Goal: Task Accomplishment & Management: Manage account settings

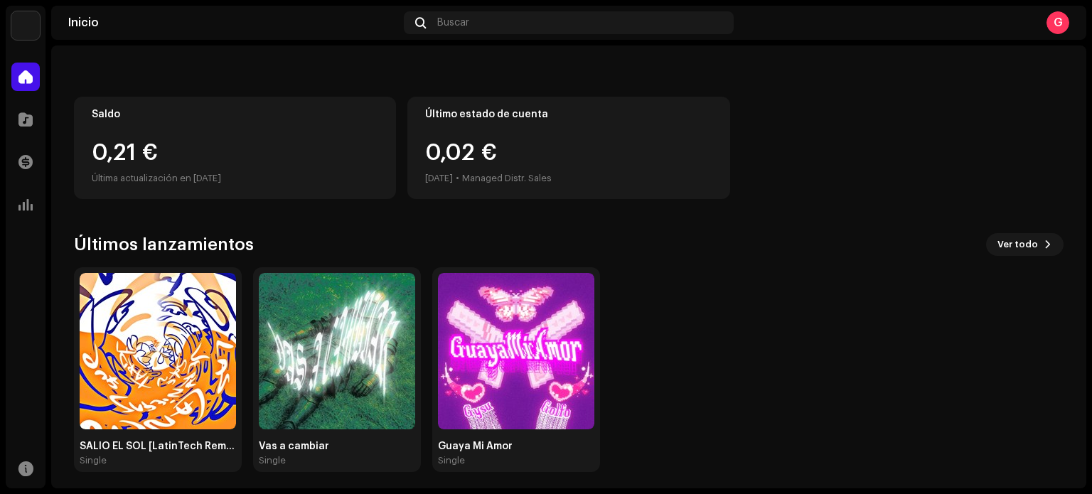
scroll to position [119, 0]
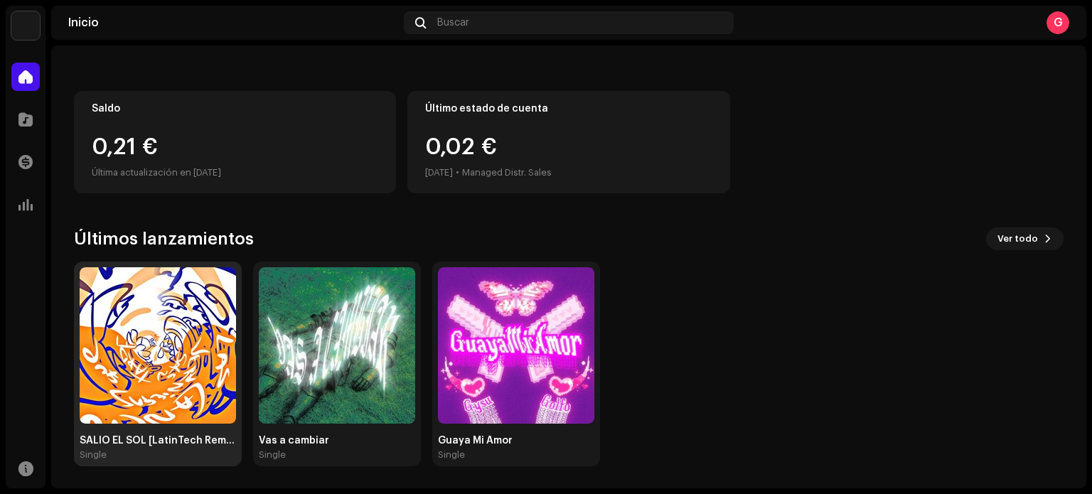
click at [199, 445] on div "SALIÓ EL SOL [LatinTech Remix]" at bounding box center [158, 440] width 156 height 11
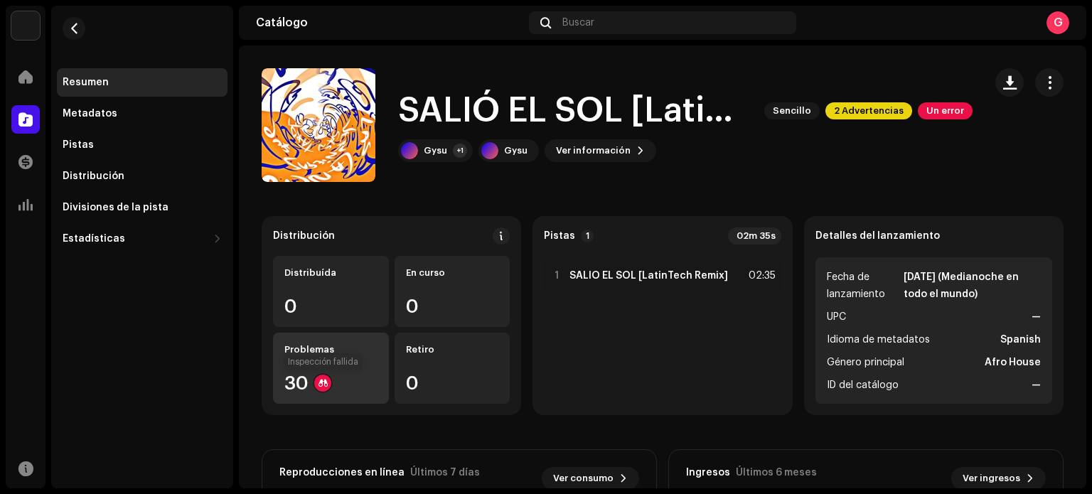
click at [316, 385] on div at bounding box center [322, 383] width 17 height 17
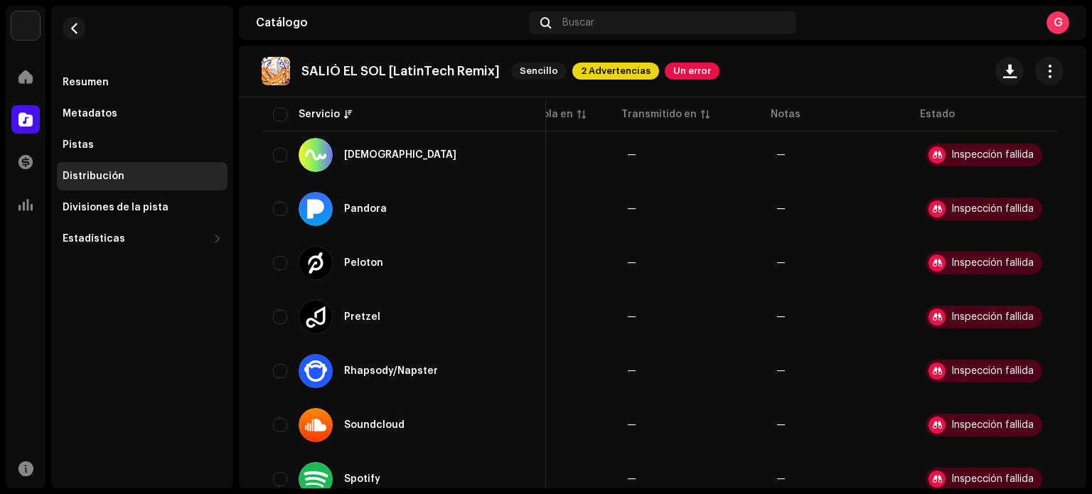
scroll to position [1501, 0]
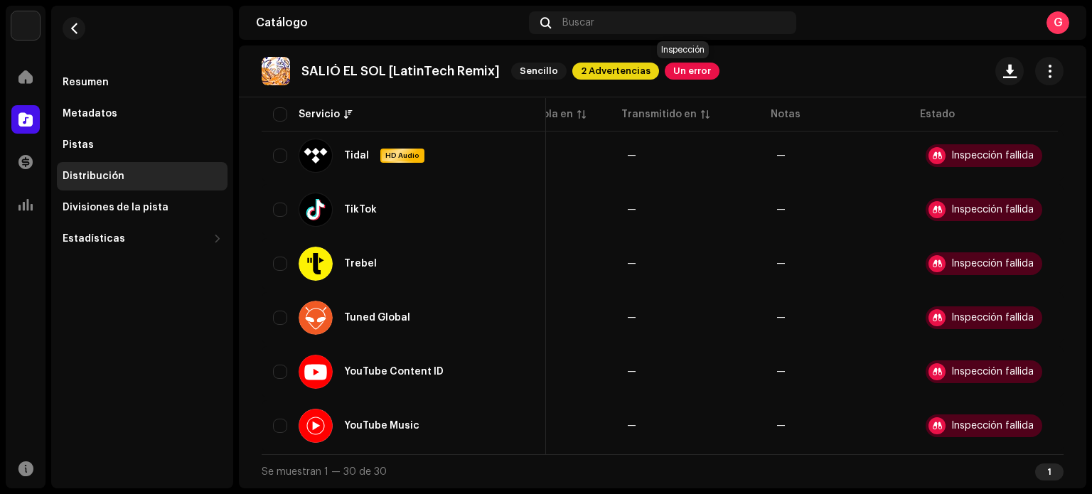
click at [697, 73] on span "Un error" at bounding box center [692, 71] width 55 height 17
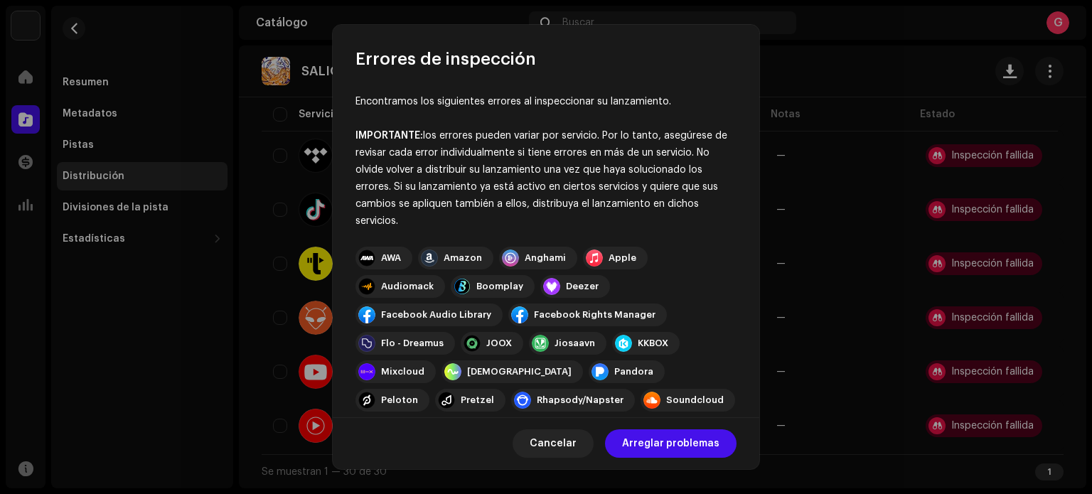
scroll to position [238, 0]
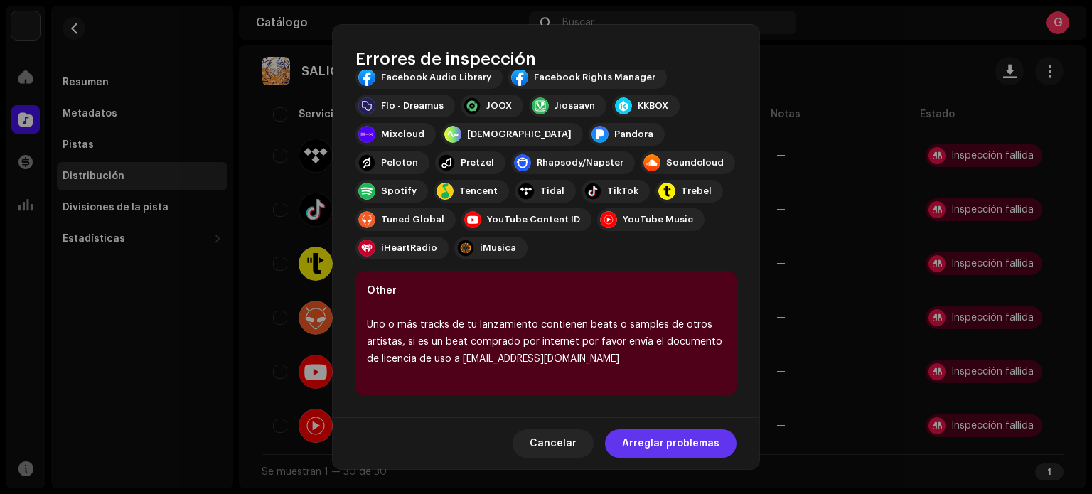
click at [659, 445] on span "Arreglar problemas" at bounding box center [670, 444] width 97 height 28
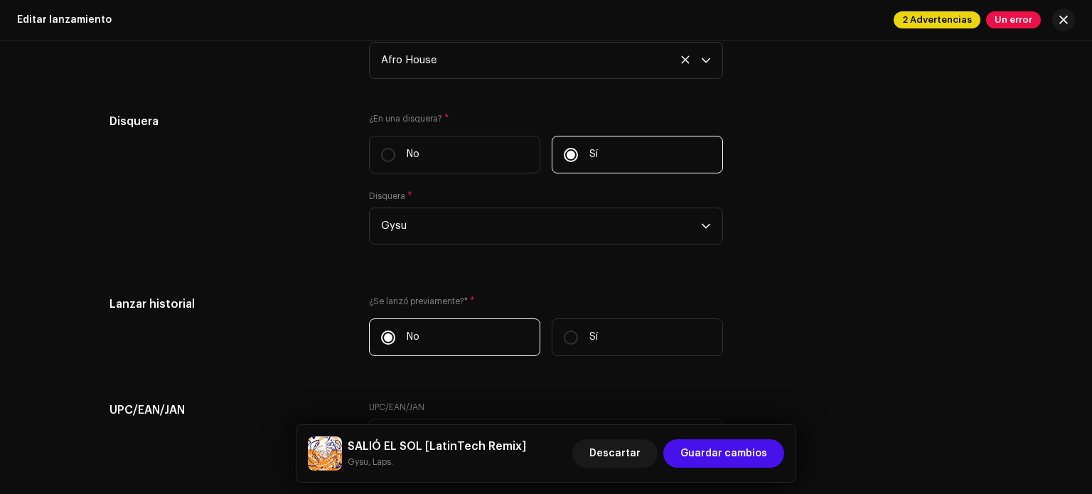
scroll to position [2335, 0]
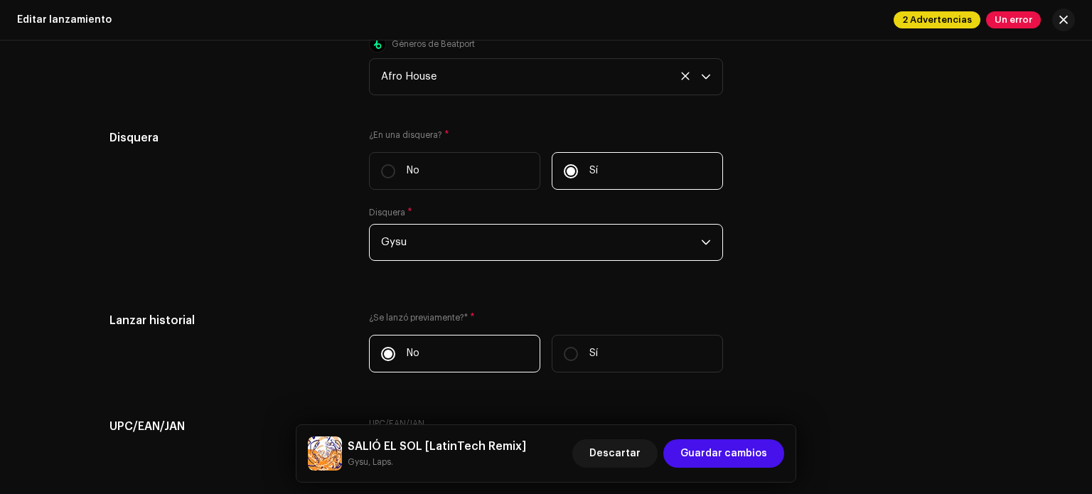
click at [521, 231] on span "Gysu" at bounding box center [541, 243] width 320 height 36
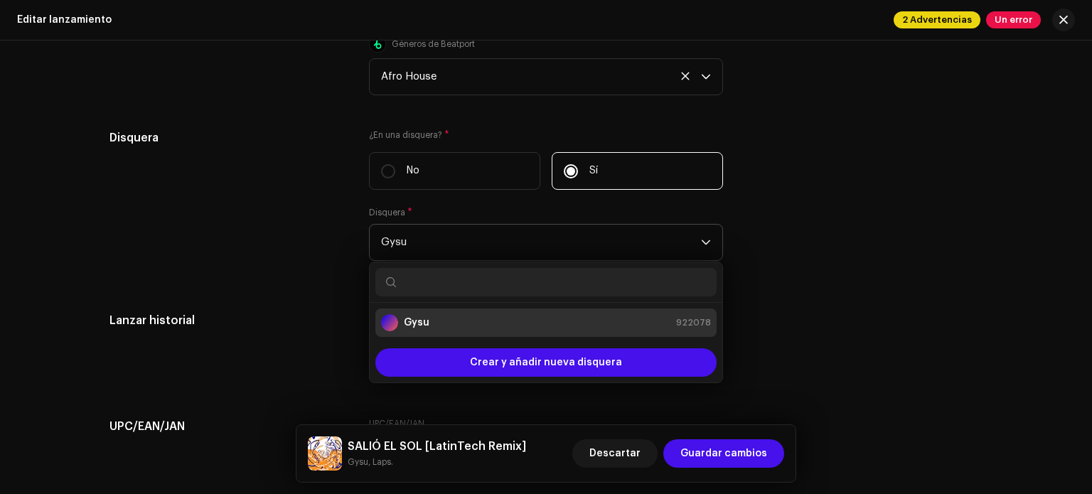
click at [516, 260] on span "Gysu" at bounding box center [541, 243] width 320 height 36
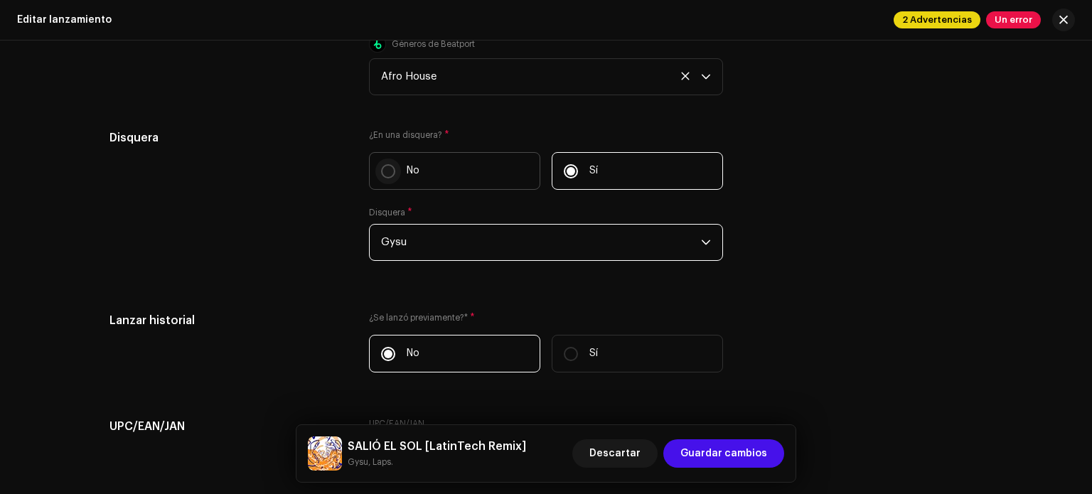
click at [384, 177] on input "No" at bounding box center [388, 171] width 14 height 14
radio input "true"
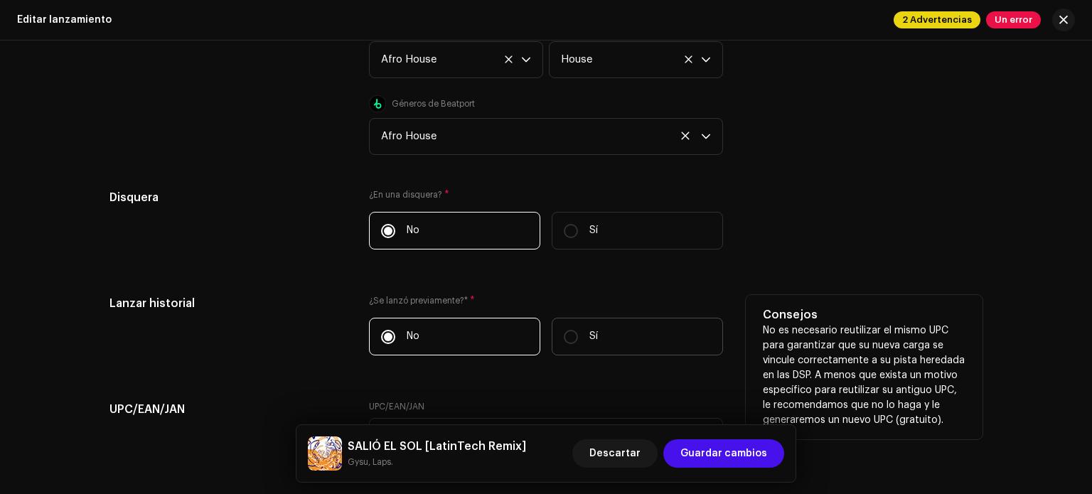
scroll to position [2294, 0]
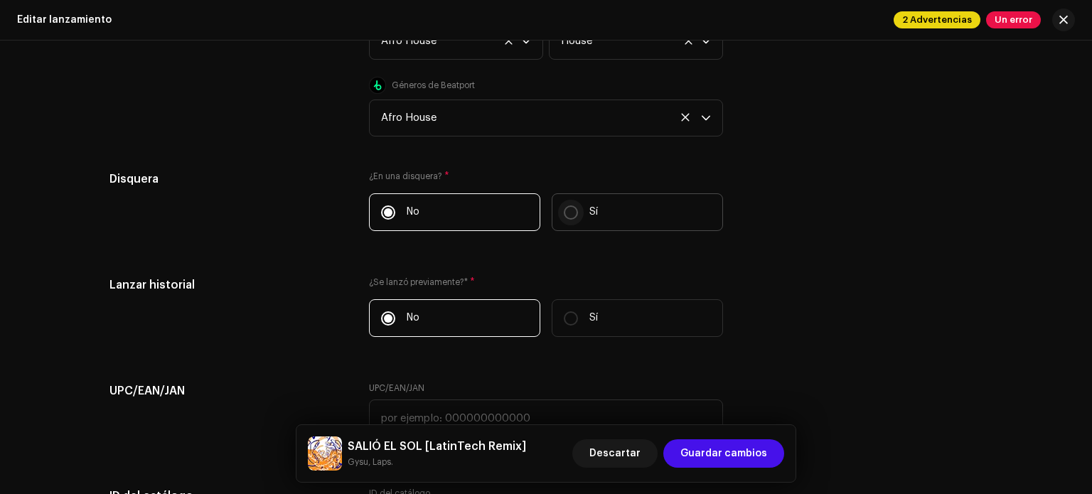
click at [570, 213] on input "Sí" at bounding box center [571, 213] width 14 height 14
radio input "true"
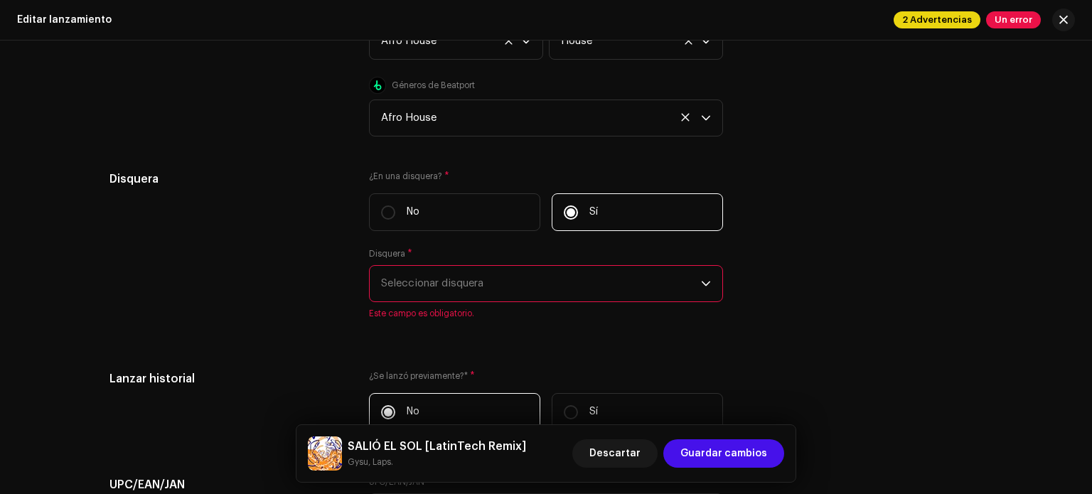
click at [517, 294] on span "Seleccionar disquera" at bounding box center [541, 284] width 320 height 36
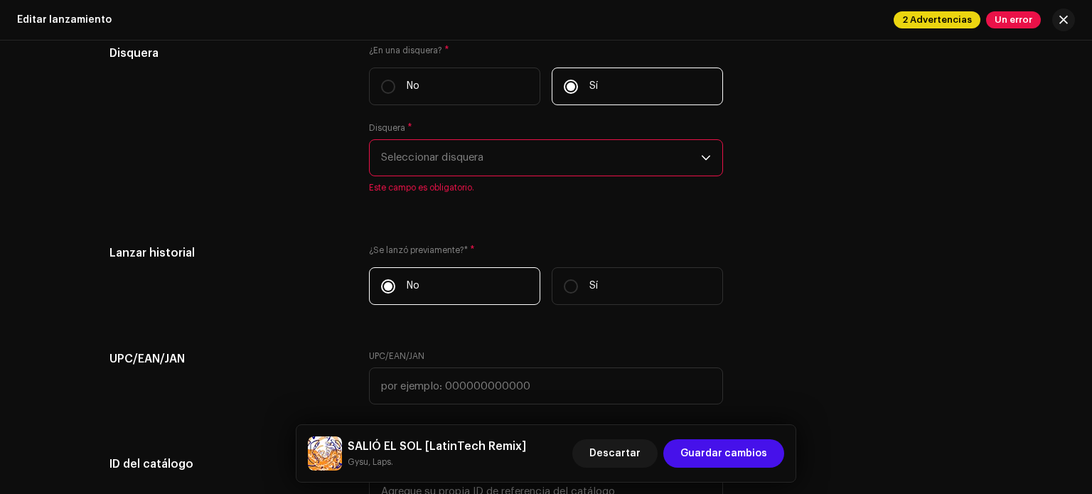
scroll to position [2421, 0]
click at [543, 159] on span "Seleccionar disquera" at bounding box center [541, 157] width 320 height 36
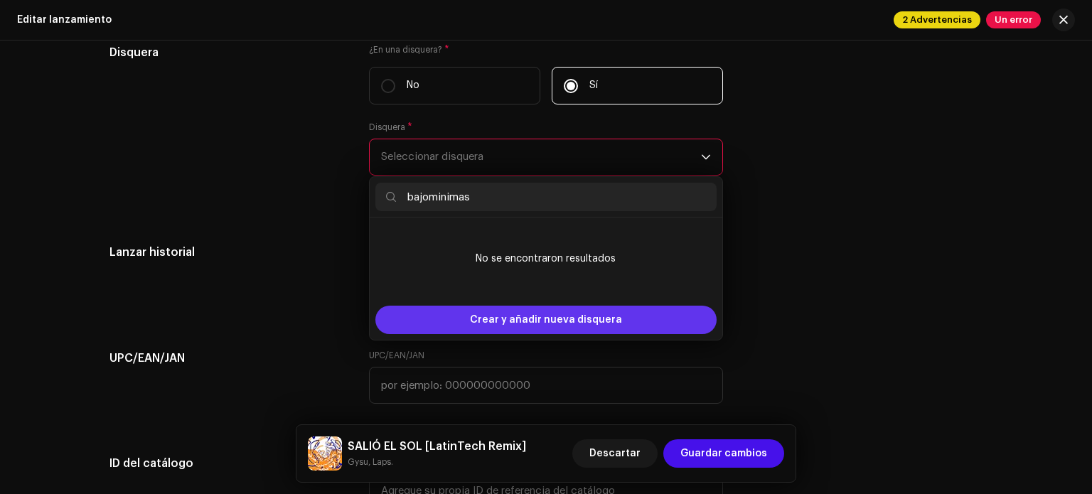
type input "bajominimas"
click at [552, 319] on span "Crear y añadir nueva disquera" at bounding box center [546, 320] width 152 height 28
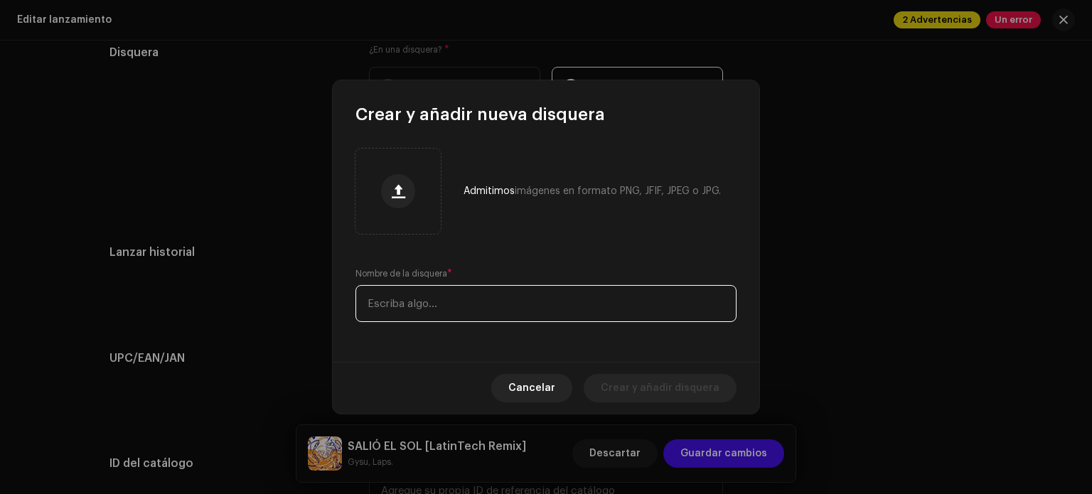
click at [469, 307] on input "text" at bounding box center [546, 303] width 381 height 37
type input "bajominimas"
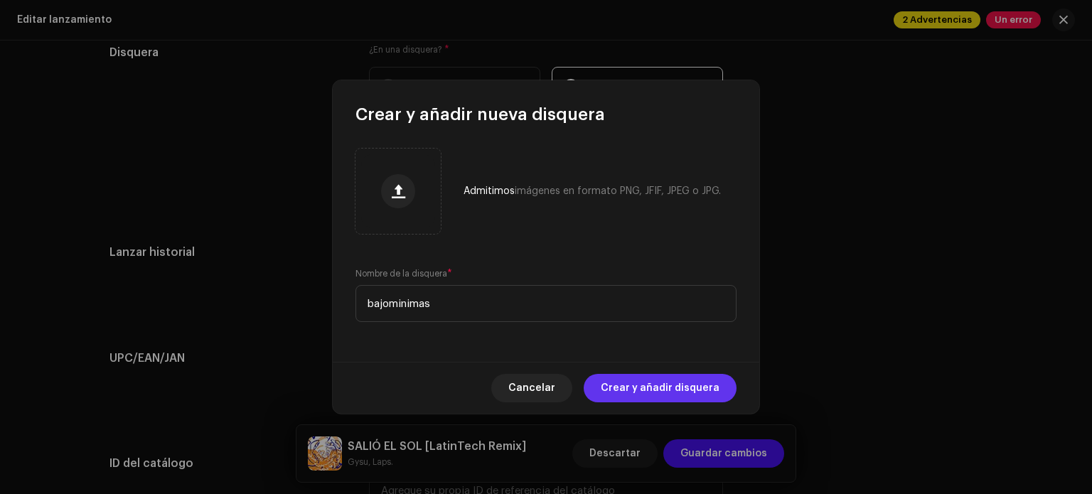
click at [646, 389] on span "Crear y añadir disquera" at bounding box center [660, 388] width 119 height 28
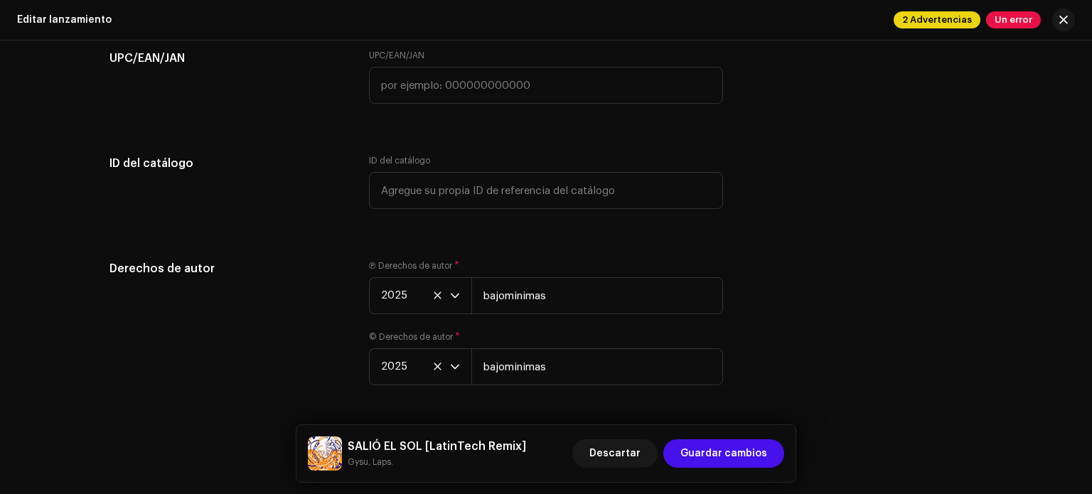
scroll to position [2754, 0]
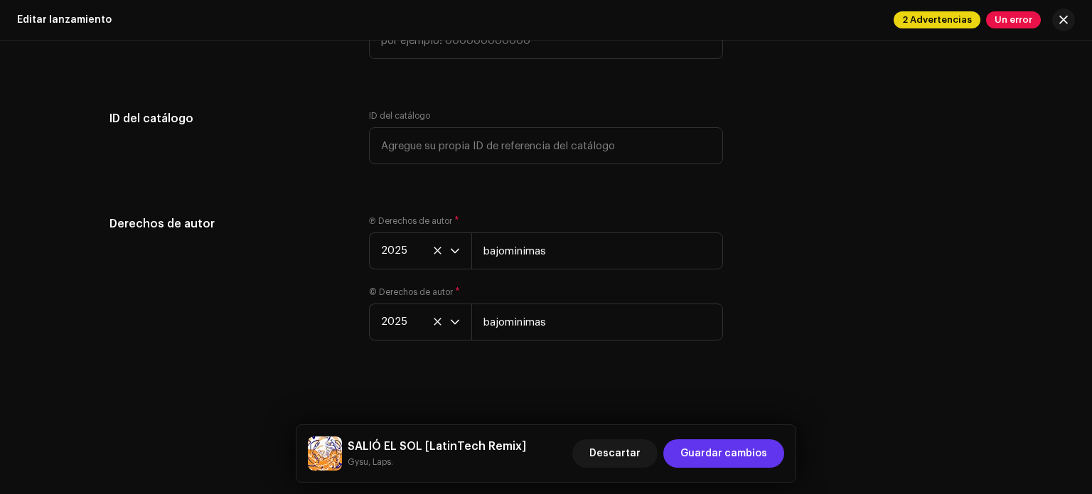
click at [710, 454] on span "Guardar cambios" at bounding box center [724, 453] width 87 height 28
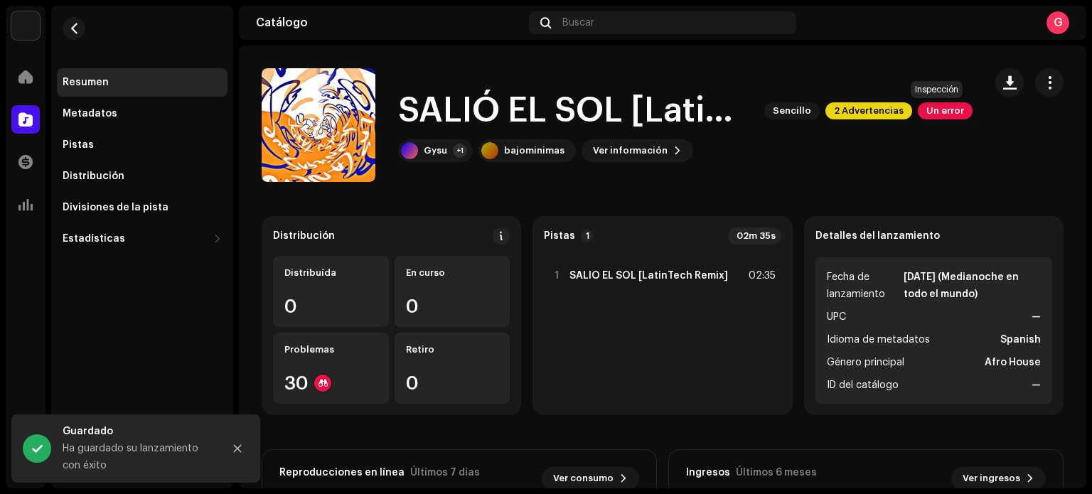
click at [933, 109] on span "Un error" at bounding box center [945, 110] width 55 height 17
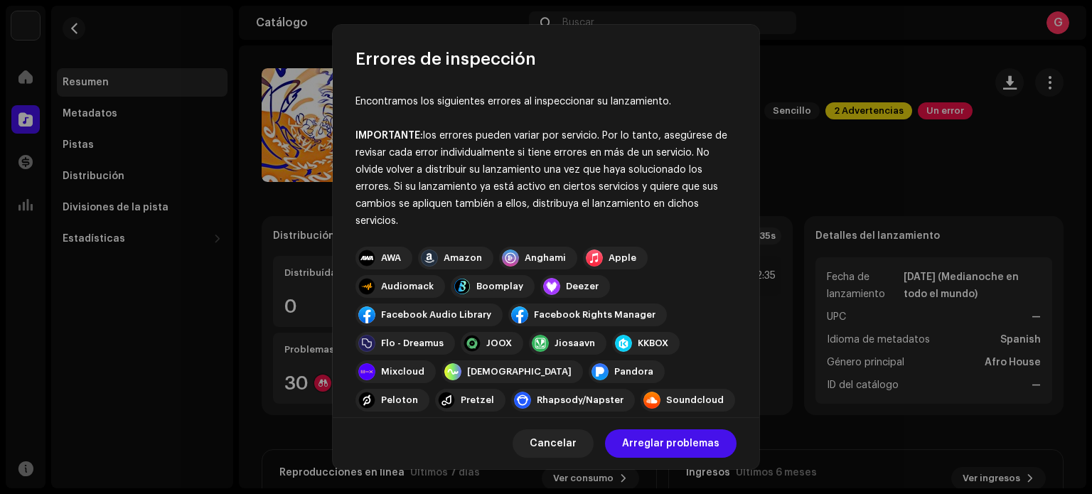
scroll to position [238, 0]
